Goal: Transaction & Acquisition: Purchase product/service

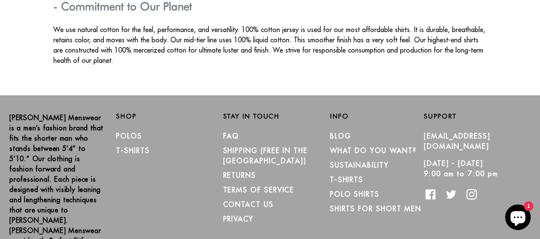
scroll to position [1613, 0]
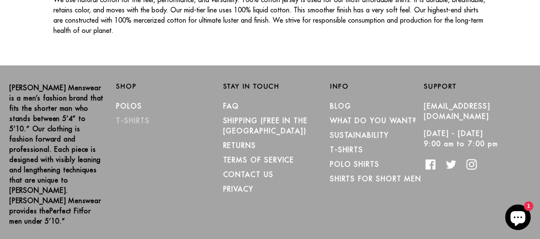
click at [131, 116] on link "T-Shirts" at bounding box center [132, 120] width 33 height 9
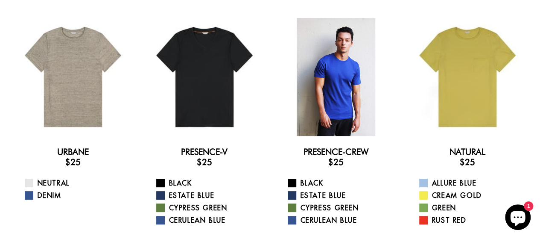
scroll to position [85, 0]
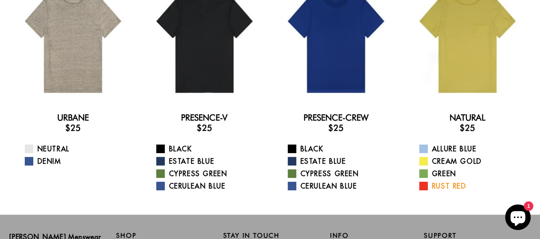
click at [423, 186] on span at bounding box center [423, 185] width 9 height 9
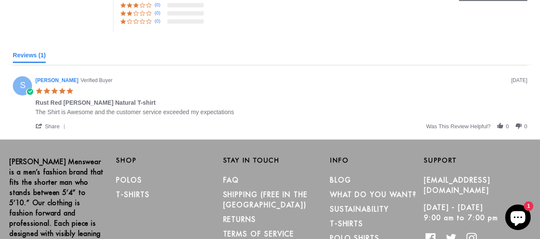
scroll to position [384, 0]
